Goal: Information Seeking & Learning: Learn about a topic

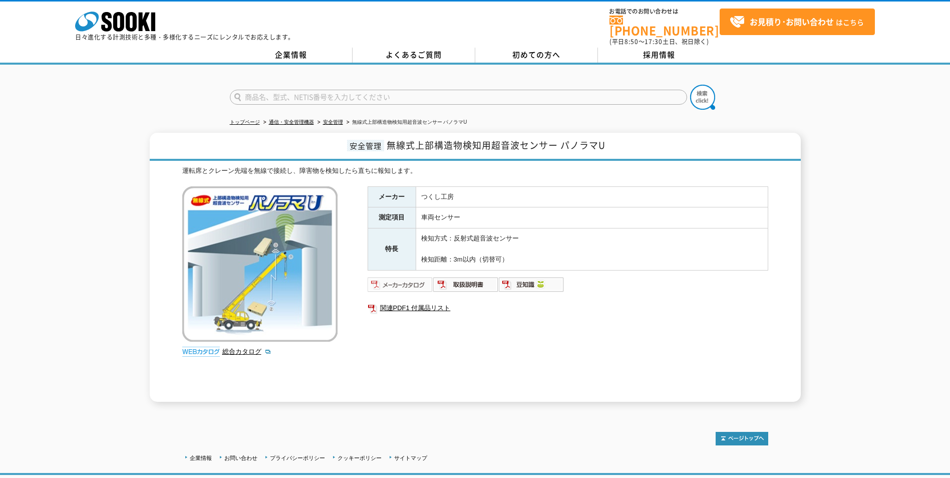
click at [400, 279] on img at bounding box center [401, 284] width 66 height 16
click at [286, 95] on input "text" at bounding box center [458, 97] width 457 height 15
type input "回転灯"
click at [690, 85] on button at bounding box center [702, 97] width 25 height 25
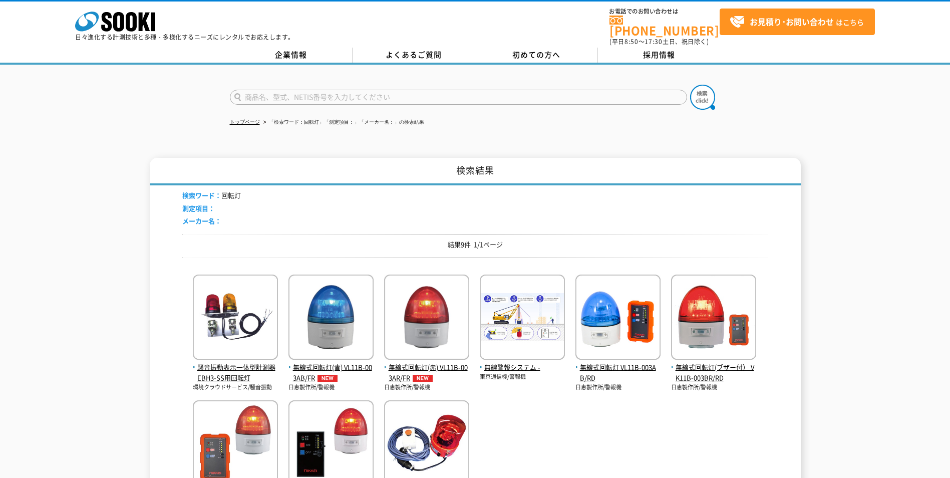
click at [296, 90] on input "text" at bounding box center [458, 97] width 457 height 15
type input "パノラマ"
click at [690, 85] on button at bounding box center [702, 97] width 25 height 25
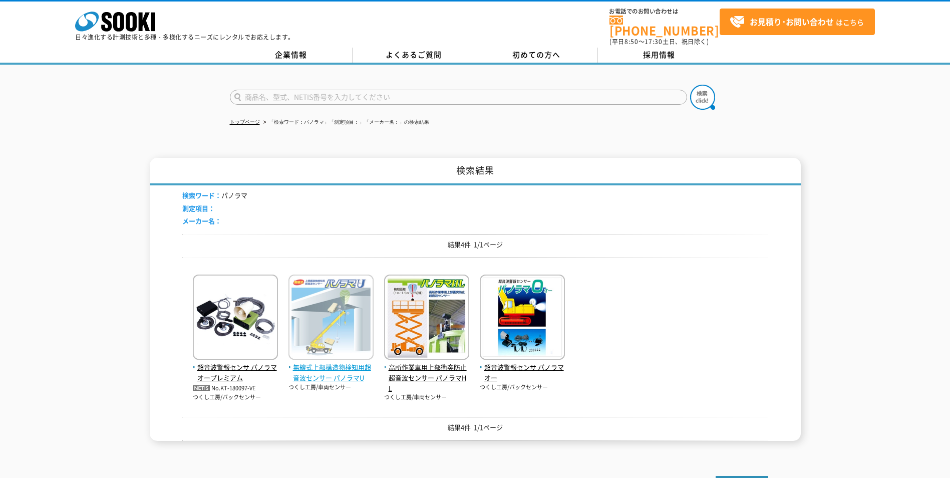
click at [356, 307] on img at bounding box center [330, 318] width 85 height 88
click at [345, 317] on img at bounding box center [330, 318] width 85 height 88
click at [341, 368] on span "無線式上部構造物検知用超音波センサー パノラマU" at bounding box center [330, 372] width 85 height 21
click at [339, 362] on span "無線式上部構造物検知用超音波センサー パノラマU" at bounding box center [330, 372] width 85 height 21
click at [356, 309] on img at bounding box center [330, 318] width 85 height 88
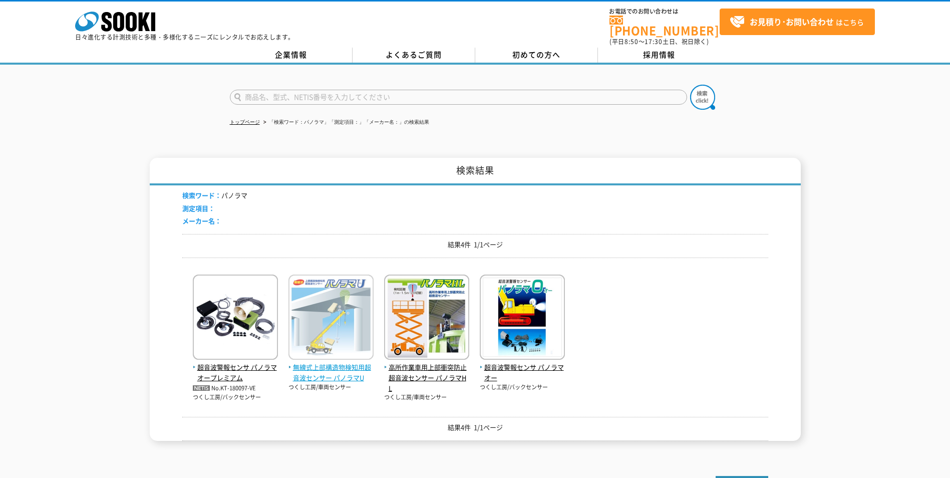
click at [356, 309] on img at bounding box center [330, 318] width 85 height 88
click at [335, 354] on img at bounding box center [330, 318] width 85 height 88
click at [339, 372] on span "無線式上部構造物検知用超音波センサー パノラマU" at bounding box center [330, 372] width 85 height 21
click at [360, 337] on img at bounding box center [330, 318] width 85 height 88
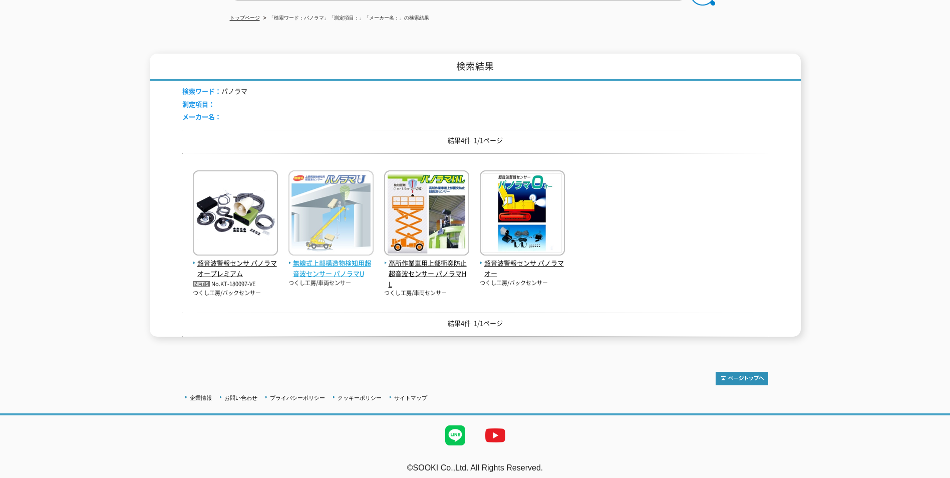
click at [361, 214] on img at bounding box center [330, 214] width 85 height 88
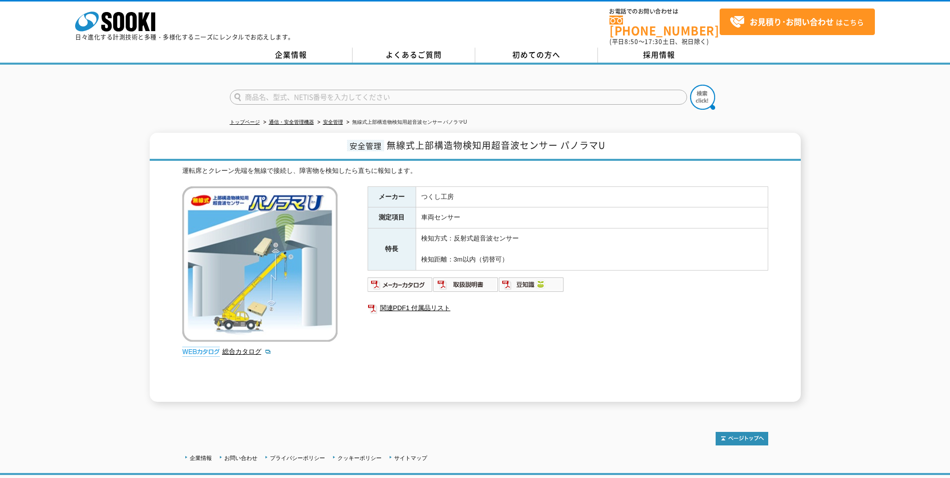
click at [536, 69] on div at bounding box center [475, 89] width 950 height 48
